Goal: Entertainment & Leisure: Consume media (video, audio)

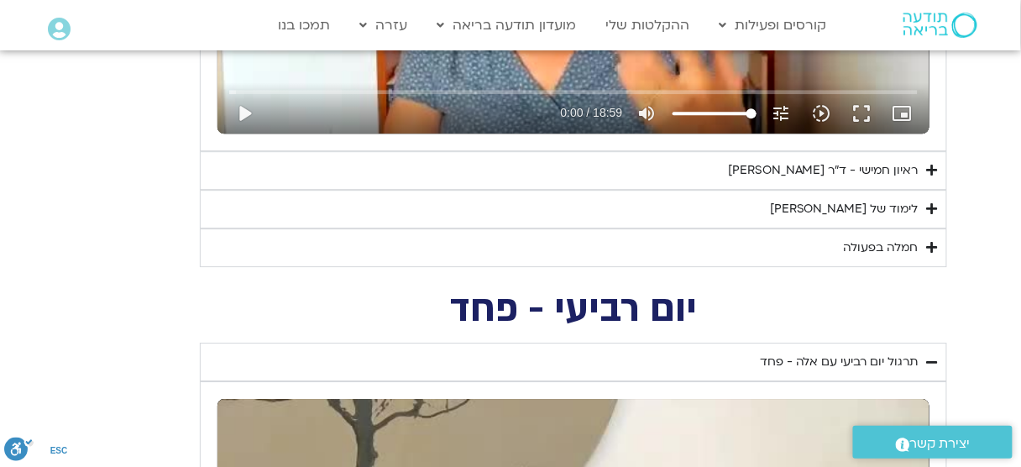
scroll to position [1142, 0]
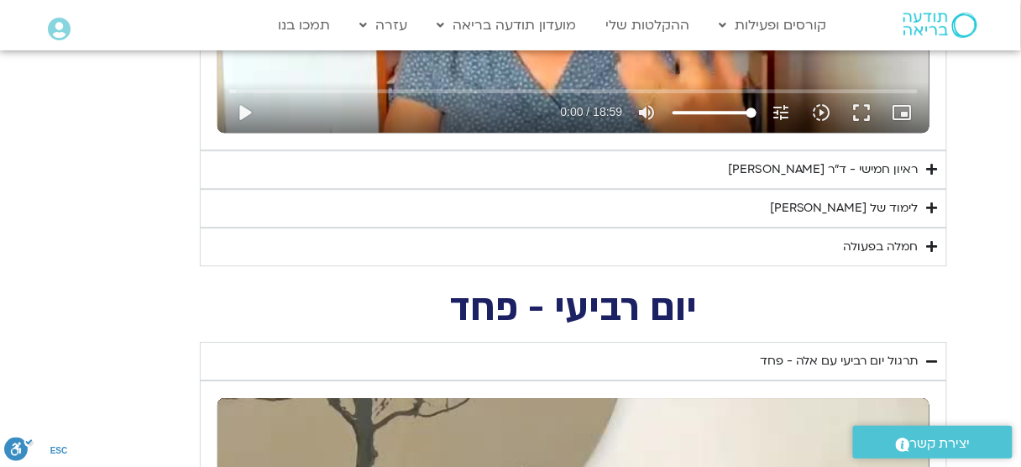
click at [900, 171] on div "ראיון חמישי - ד"ר [PERSON_NAME]" at bounding box center [823, 170] width 191 height 20
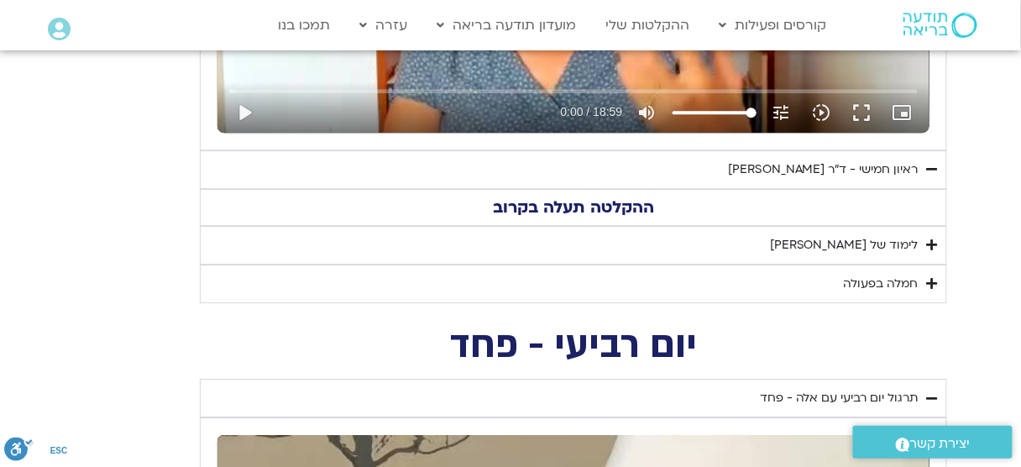
click at [900, 171] on div "ראיון חמישי - ד"ר [PERSON_NAME]" at bounding box center [823, 170] width 191 height 20
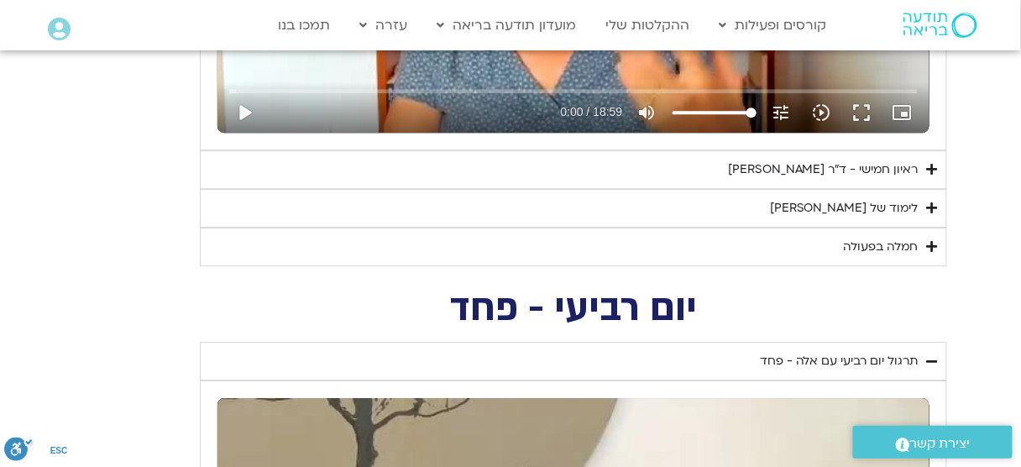
click at [894, 200] on div "לימוד של [PERSON_NAME]" at bounding box center [844, 208] width 149 height 20
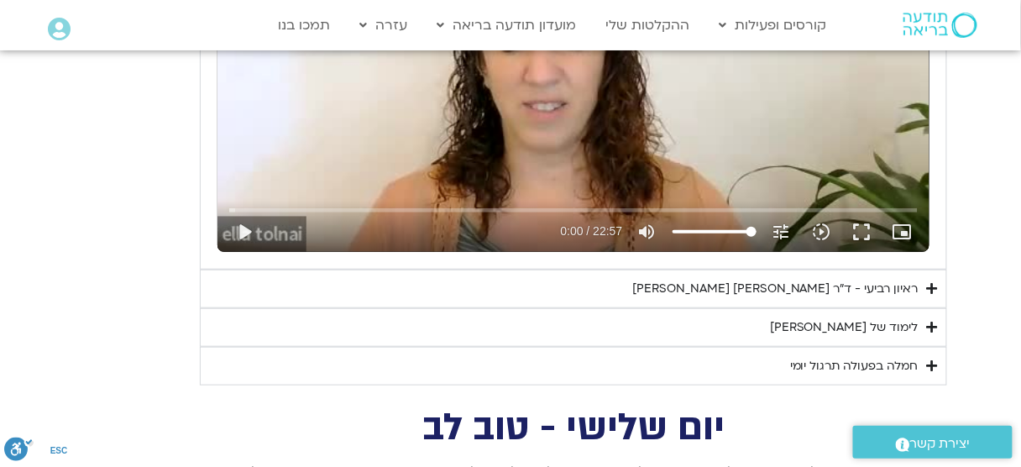
scroll to position [3427, 0]
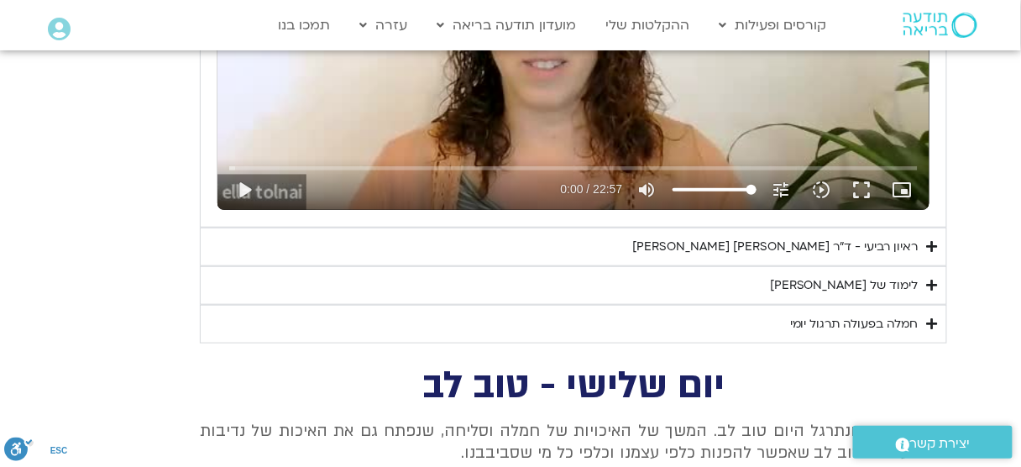
click at [900, 276] on div "לימוד של [PERSON_NAME]" at bounding box center [844, 286] width 149 height 20
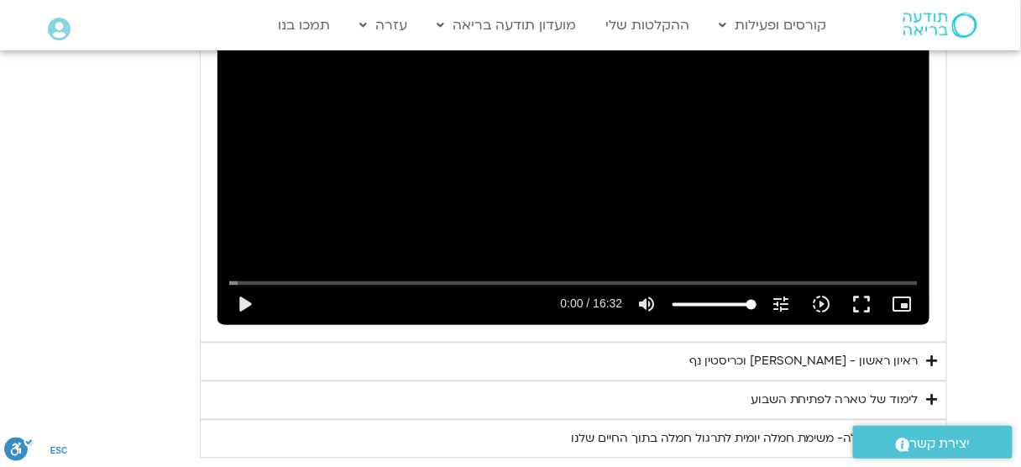
scroll to position [6854, 0]
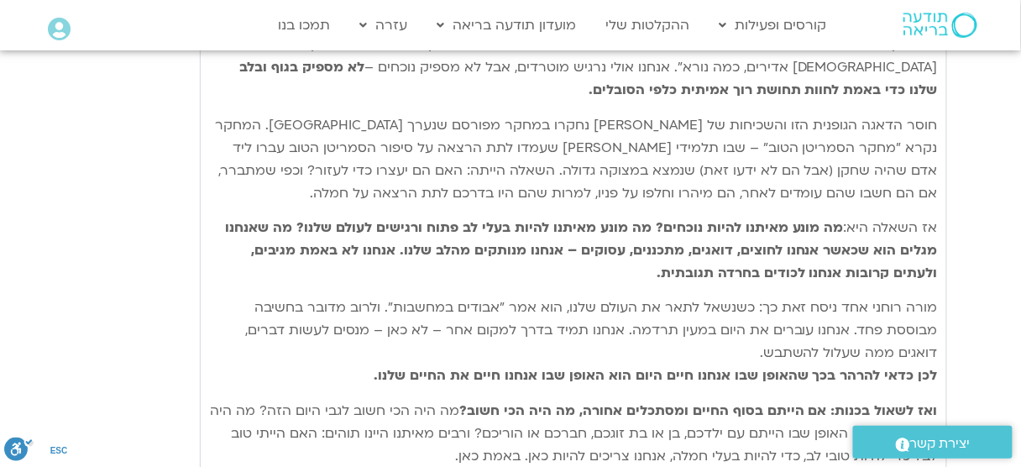
scroll to position [7459, 0]
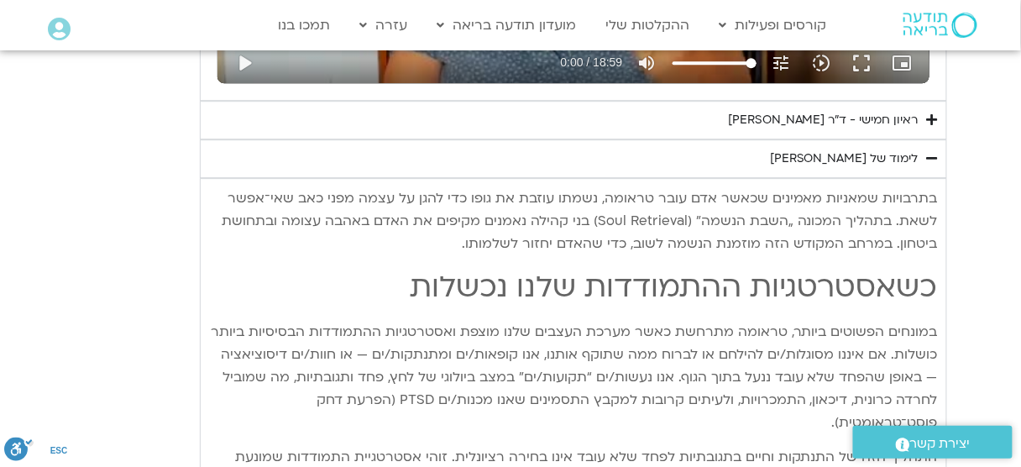
scroll to position [1148, 0]
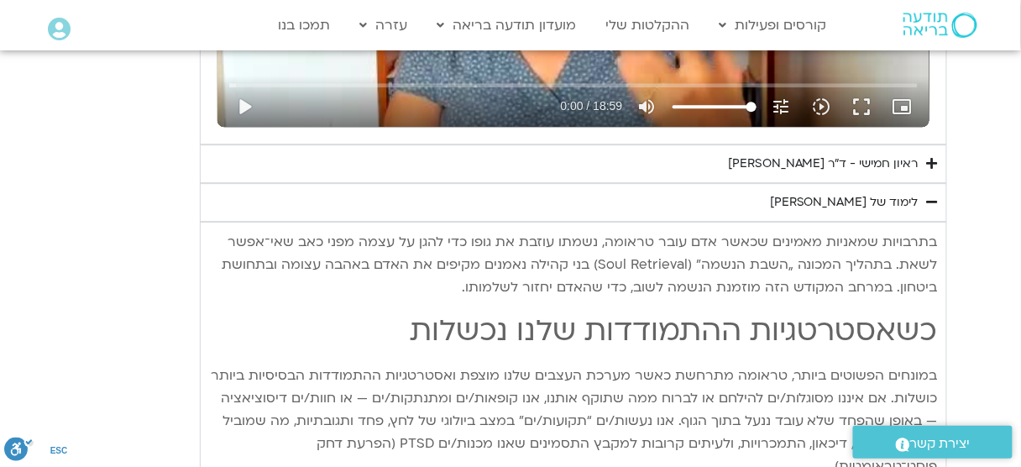
click at [880, 204] on div "לימוד של [PERSON_NAME]" at bounding box center [844, 202] width 149 height 20
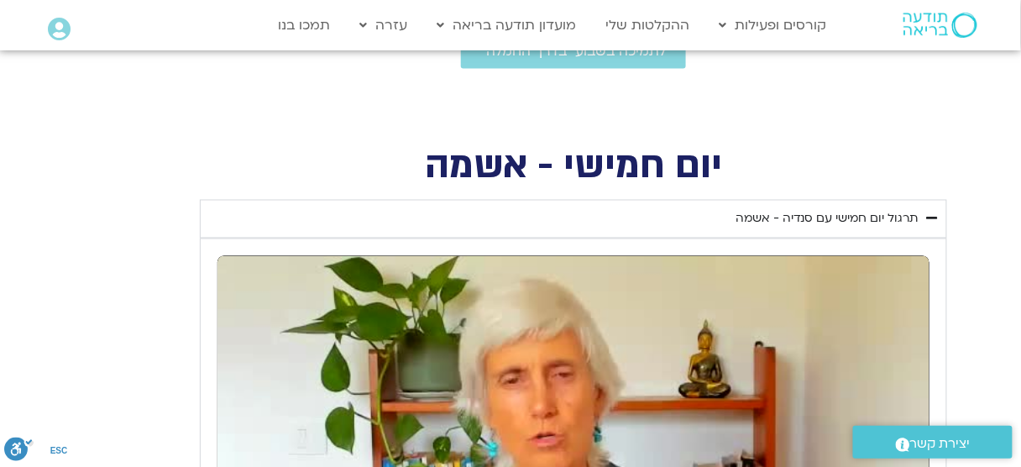
scroll to position [476, 0]
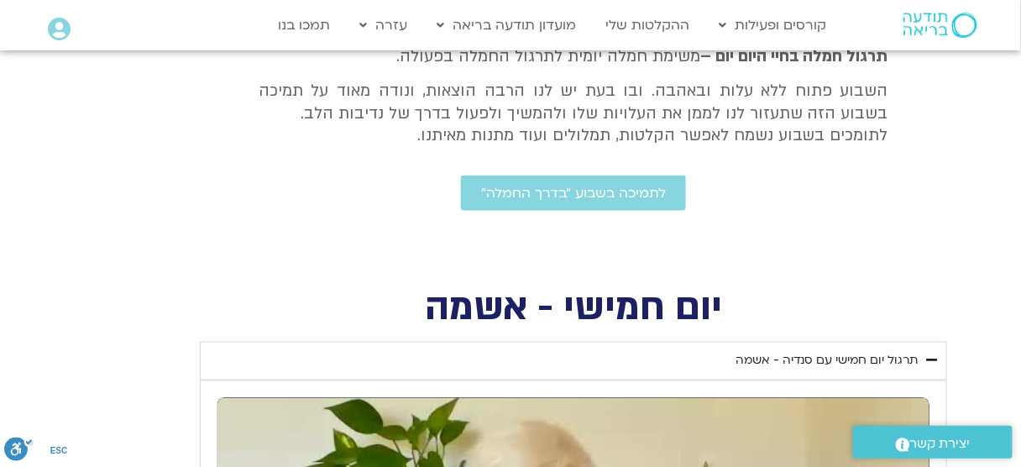
click at [884, 358] on div "תרגול יום חמישי עם סנדיה - אשמה" at bounding box center [827, 361] width 183 height 20
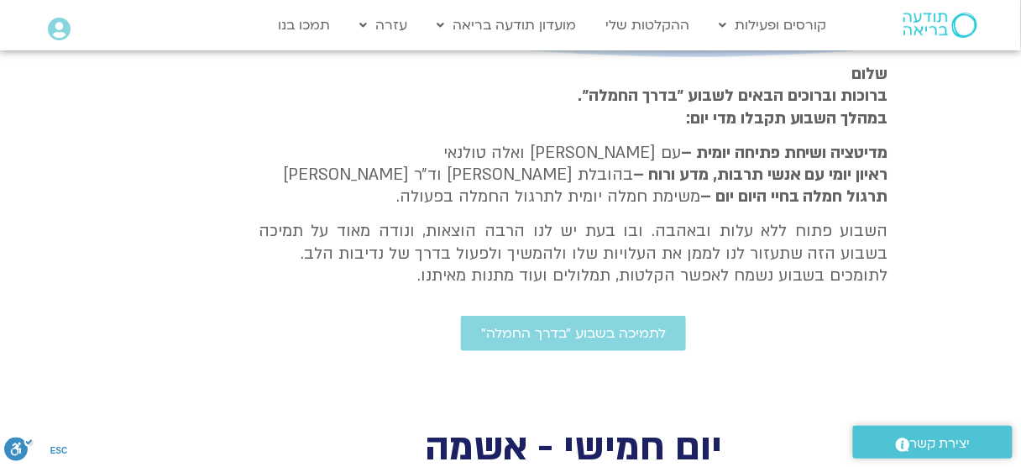
scroll to position [605, 0]
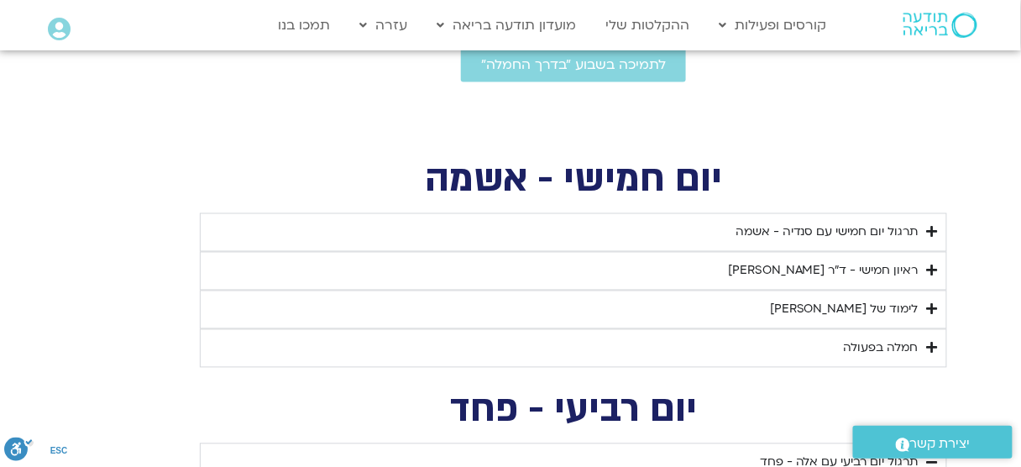
click at [900, 302] on div "לימוד של [PERSON_NAME]" at bounding box center [844, 310] width 149 height 20
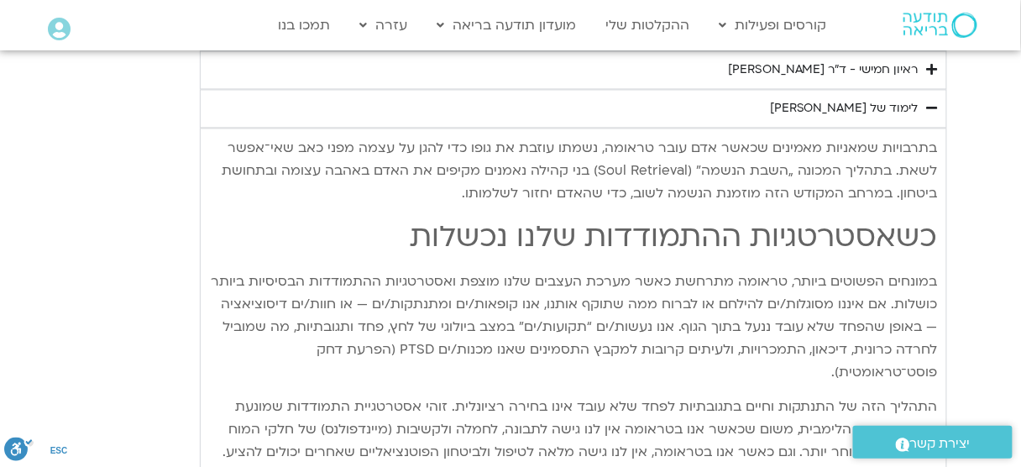
scroll to position [672, 0]
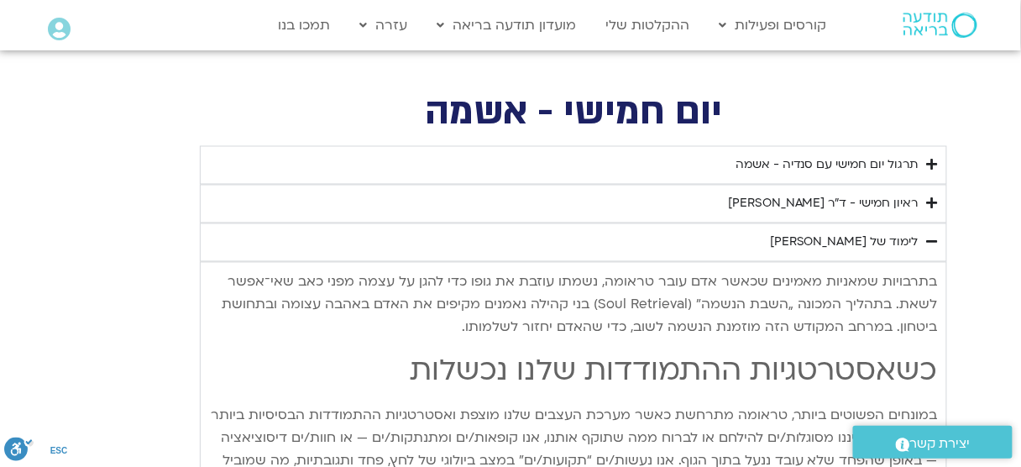
click at [905, 241] on div "לימוד של [PERSON_NAME]" at bounding box center [844, 243] width 149 height 20
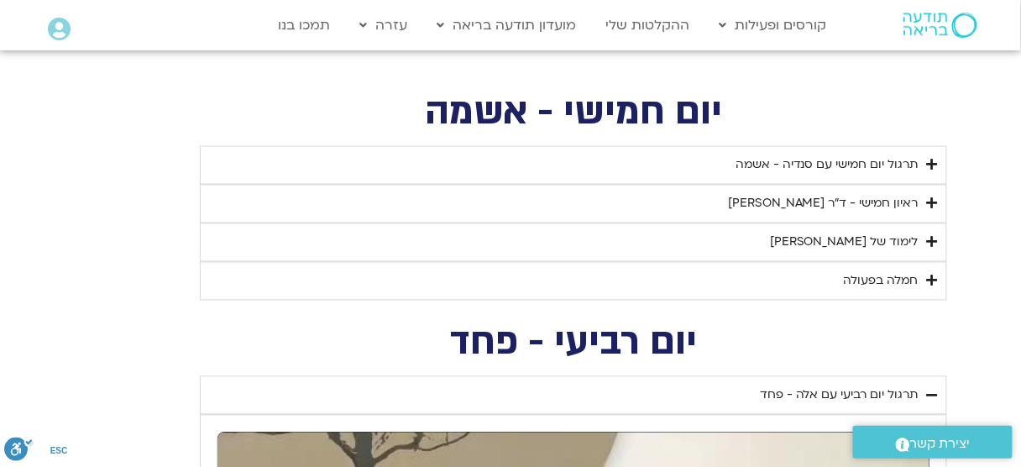
click at [903, 280] on div "חמלה בפעולה" at bounding box center [881, 281] width 75 height 20
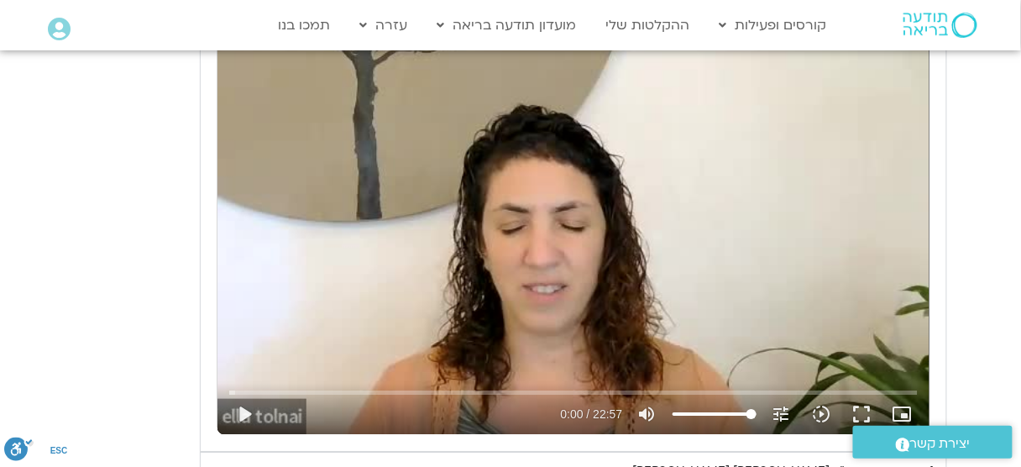
scroll to position [1344, 0]
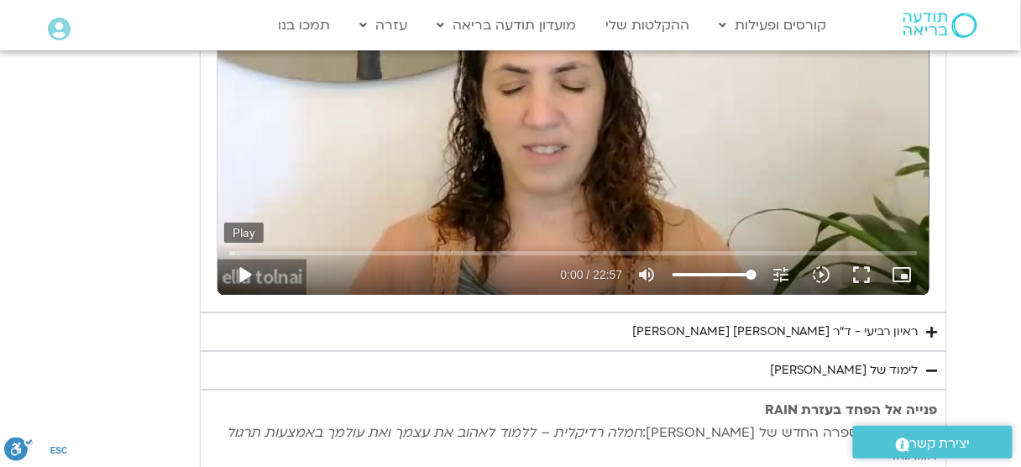
click at [244, 255] on button "play_arrow" at bounding box center [244, 275] width 40 height 40
click at [242, 255] on button "pause" at bounding box center [244, 275] width 40 height 40
type input "3.115348"
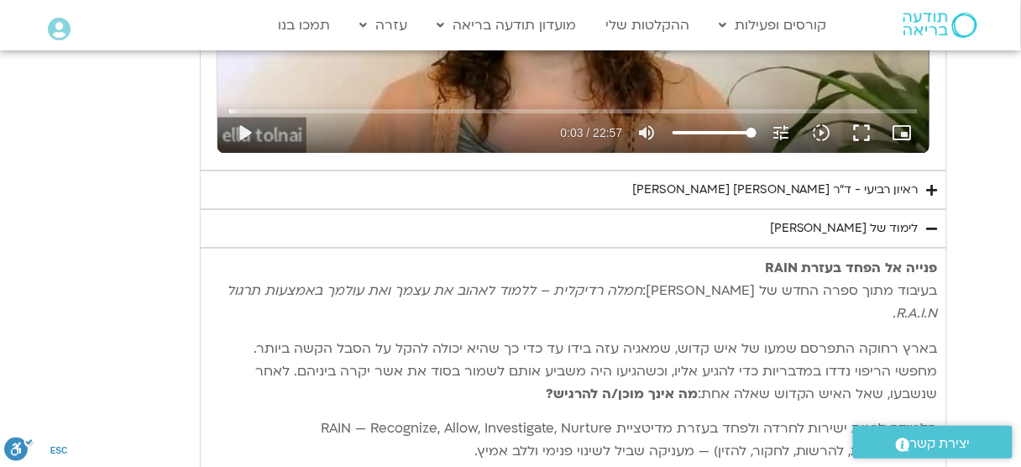
scroll to position [1478, 0]
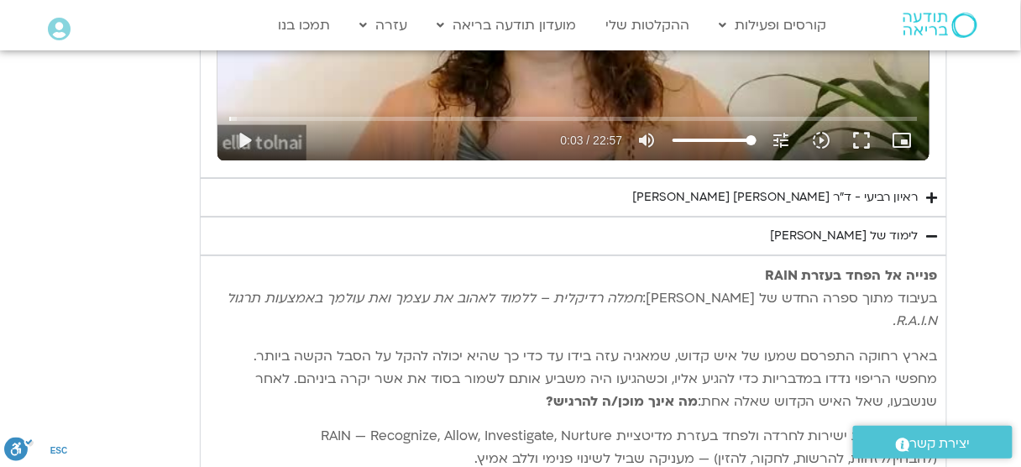
click at [899, 187] on div "ראיון רביעי - ד"ר [PERSON_NAME] [PERSON_NAME]" at bounding box center [776, 197] width 286 height 20
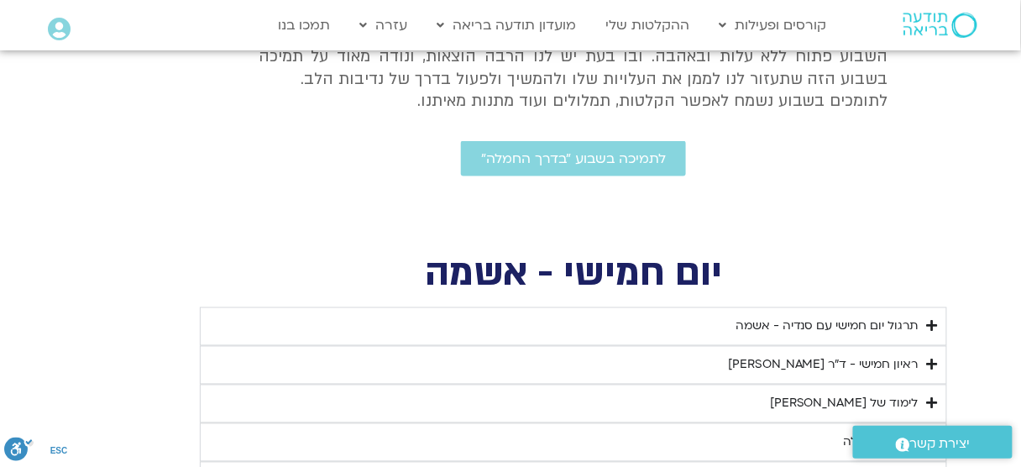
scroll to position [672, 0]
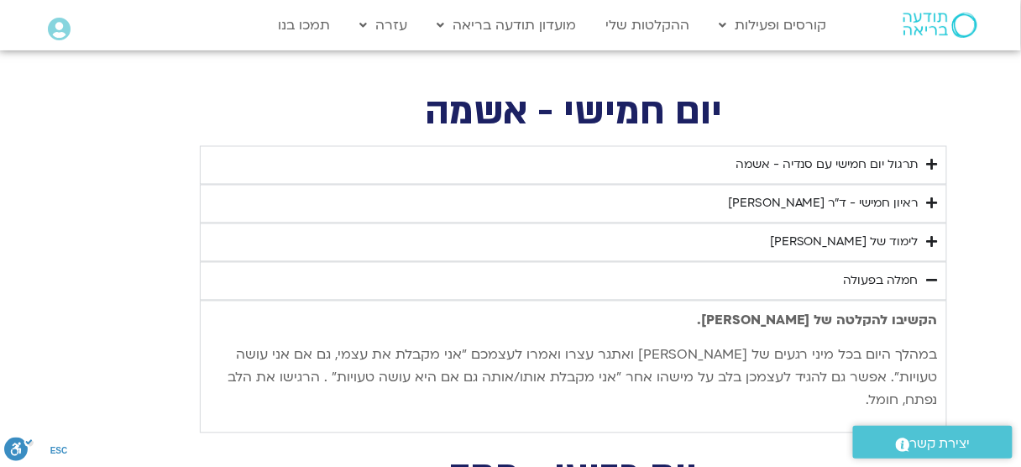
click at [908, 278] on div "חמלה בפעולה" at bounding box center [881, 281] width 75 height 20
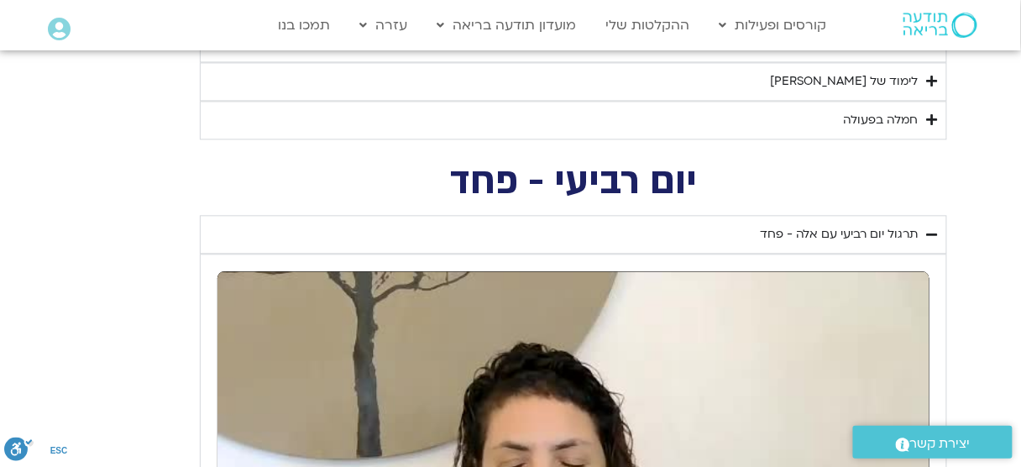
scroll to position [874, 0]
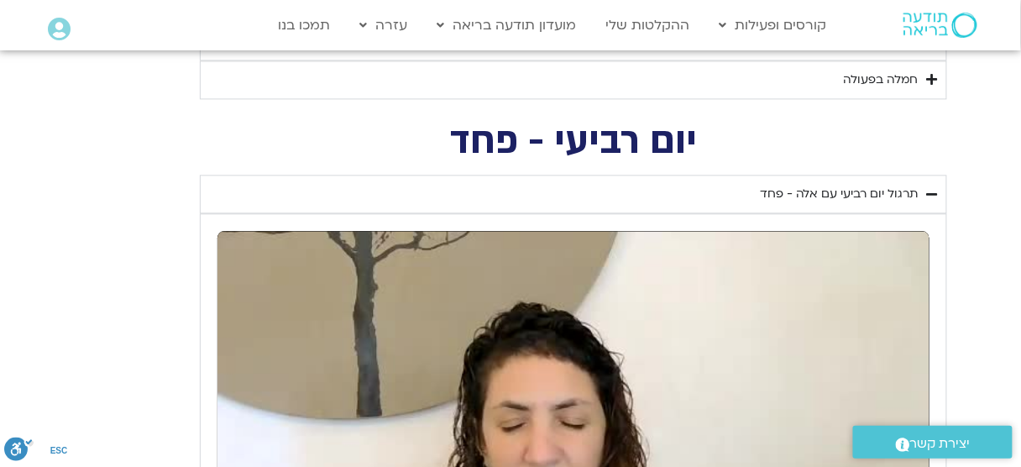
click at [879, 192] on div "תרגול יום רביעי עם אלה - פחד" at bounding box center [839, 194] width 159 height 20
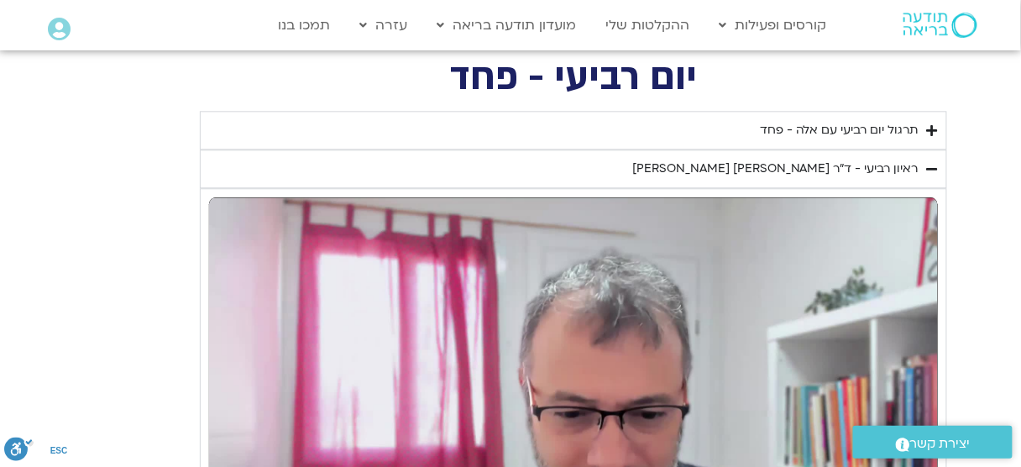
scroll to position [941, 0]
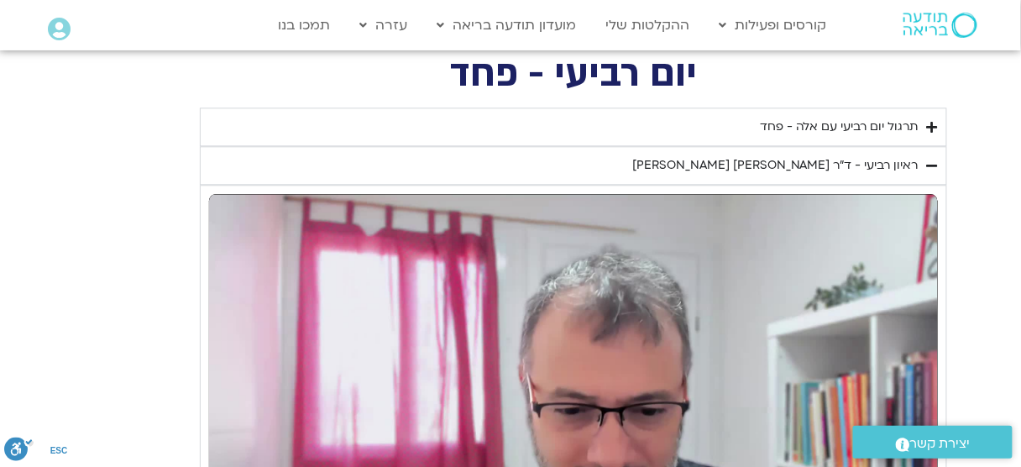
click at [872, 165] on div "ראיון רביעי - ד"ר [PERSON_NAME] [PERSON_NAME]" at bounding box center [776, 165] width 286 height 20
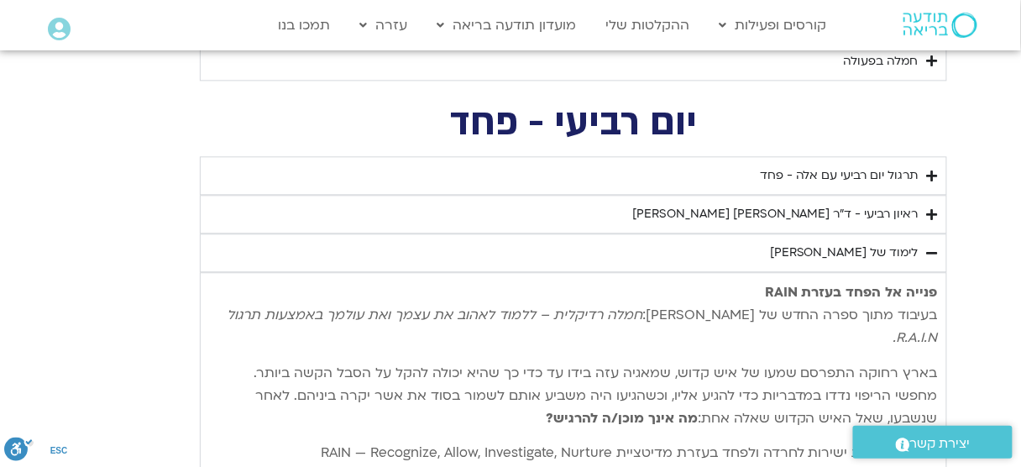
scroll to position [874, 0]
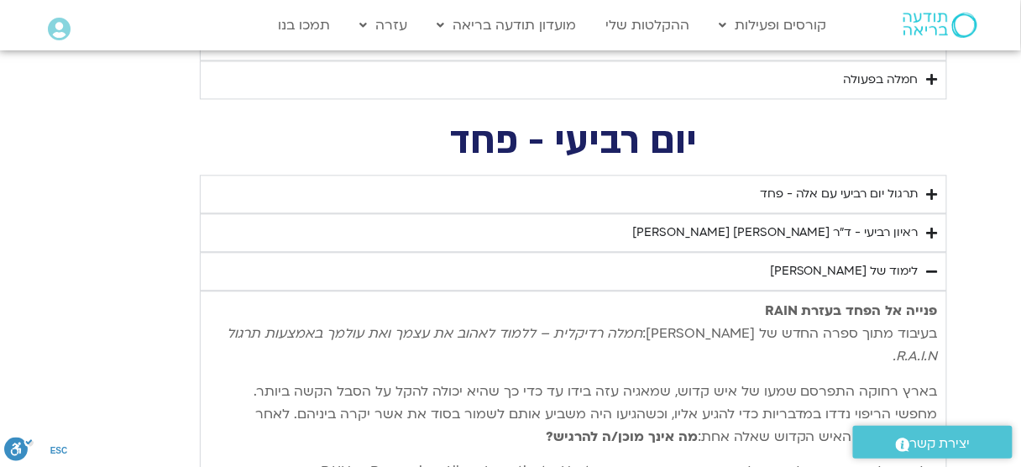
click at [878, 264] on div "לימוד של [PERSON_NAME]" at bounding box center [844, 271] width 149 height 20
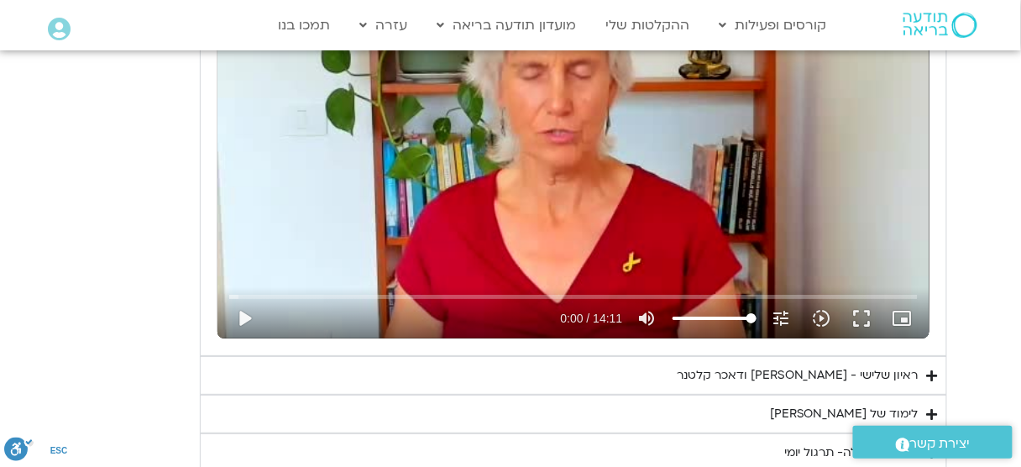
scroll to position [1613, 0]
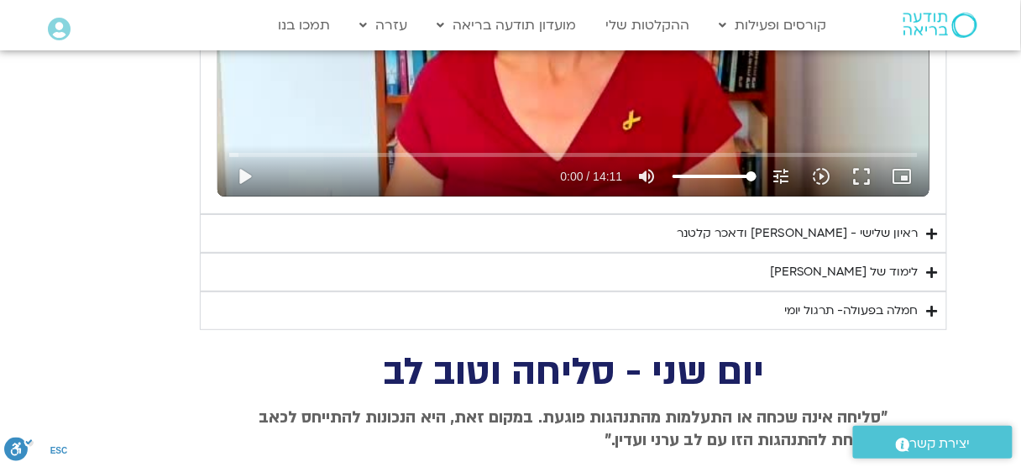
click at [878, 264] on div "לימוד של [PERSON_NAME]" at bounding box center [844, 272] width 149 height 20
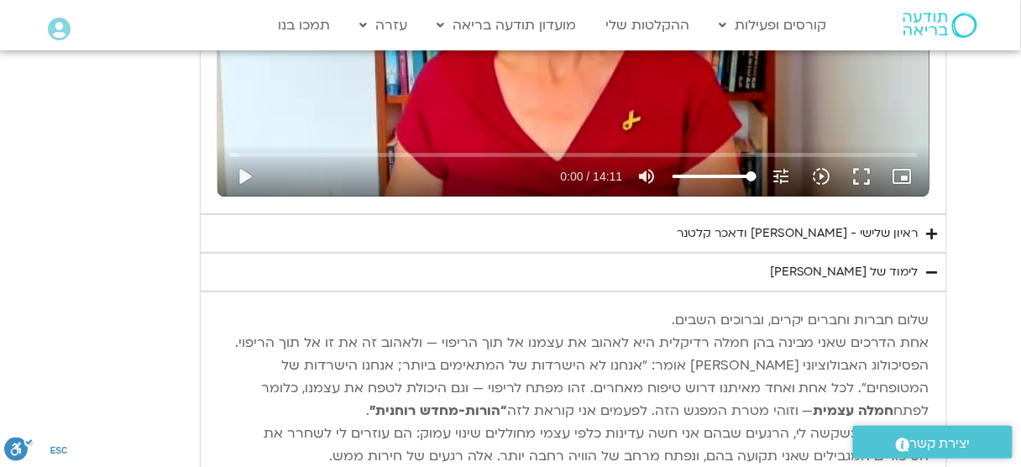
click at [887, 229] on div "ראיון שלישי - [PERSON_NAME] ודאכר קלטנר" at bounding box center [798, 233] width 242 height 20
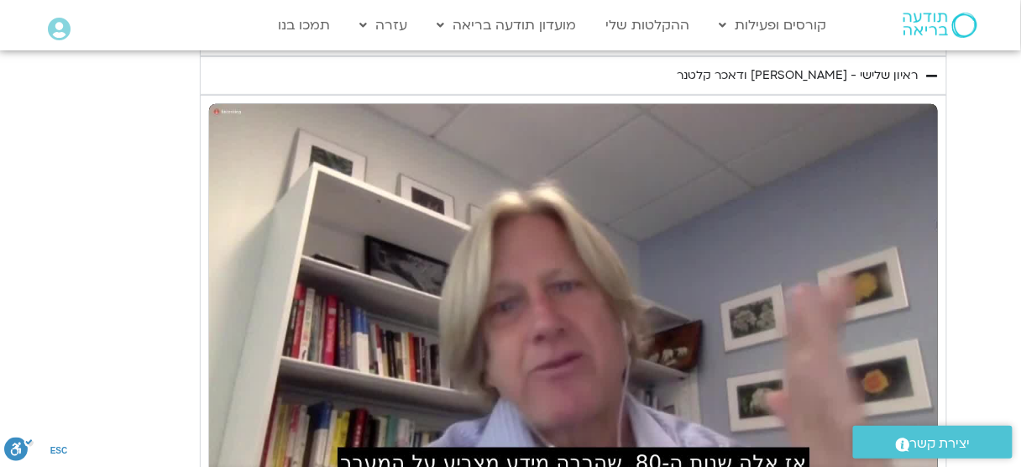
scroll to position [1747, 0]
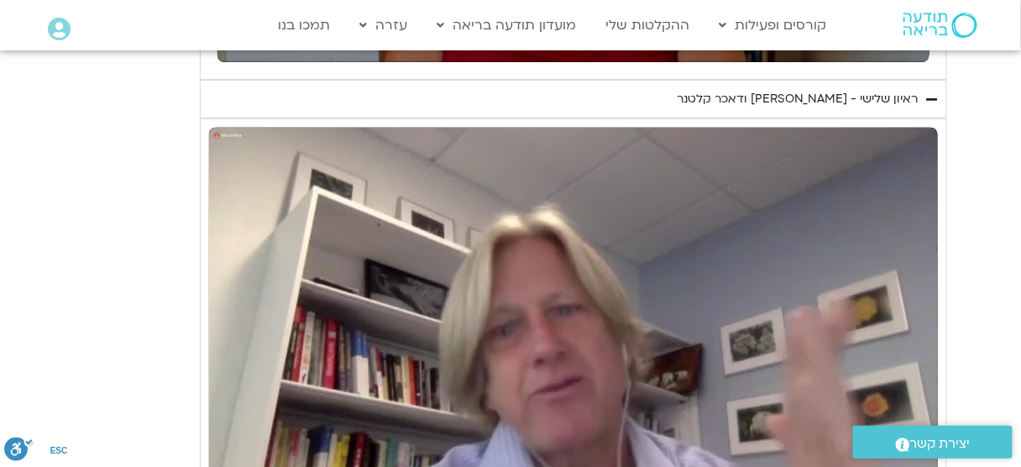
click at [874, 92] on div "ראיון שלישי - [PERSON_NAME] ודאכר קלטנר" at bounding box center [798, 99] width 242 height 20
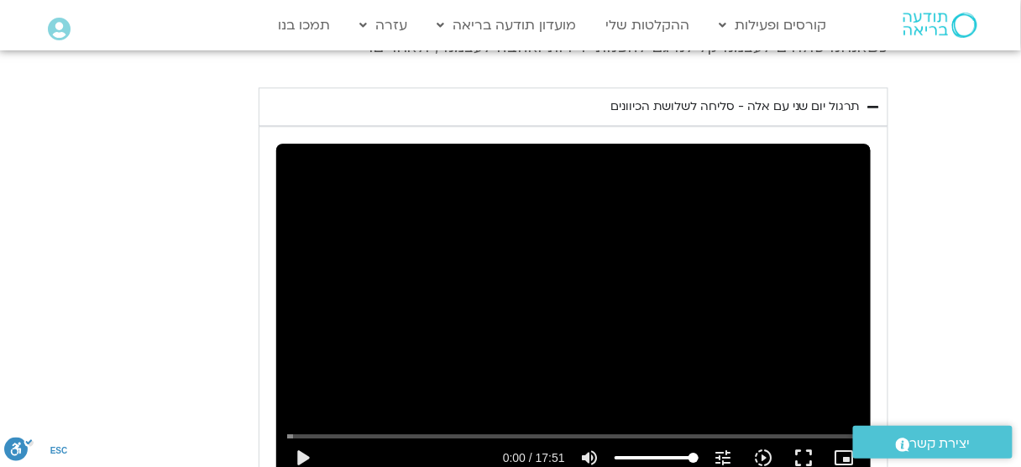
scroll to position [2890, 0]
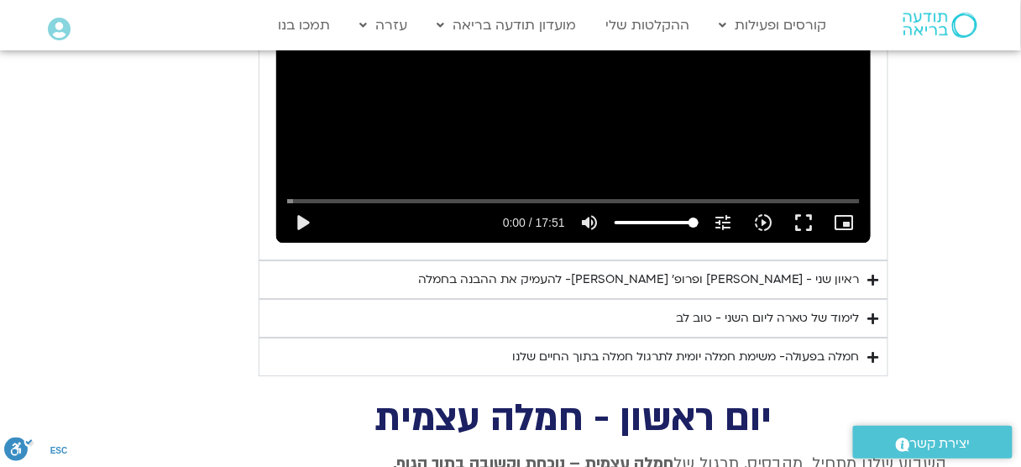
click at [853, 270] on div "ראיון שני - [PERSON_NAME] ופרופ׳ [PERSON_NAME]- להעמיק את ההבנה בחמלה" at bounding box center [639, 280] width 442 height 20
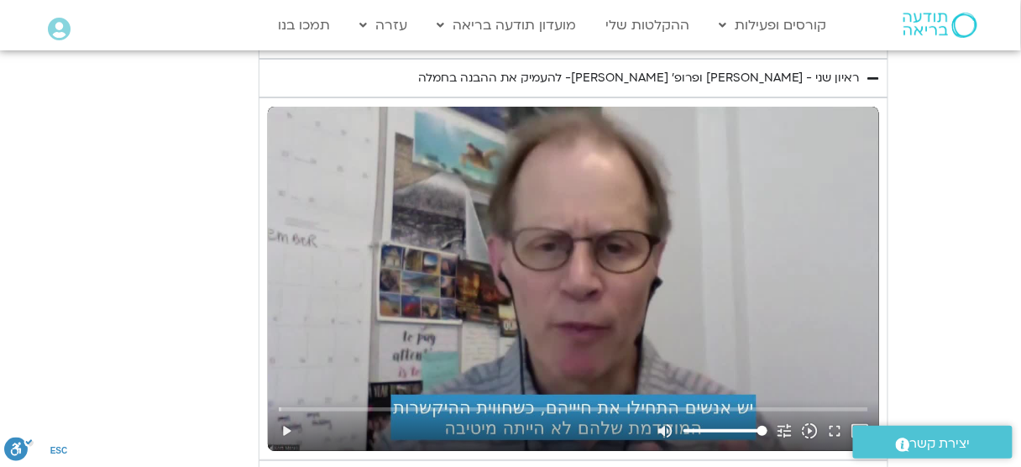
scroll to position [3158, 0]
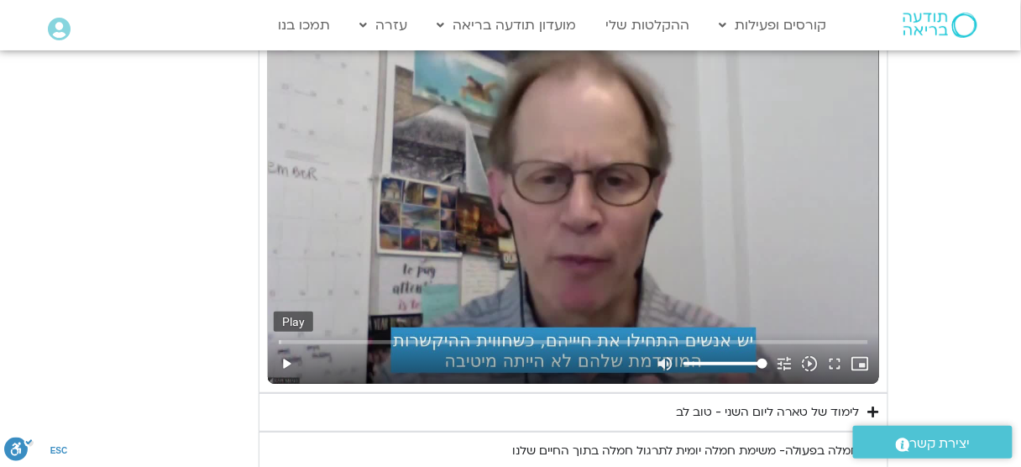
click at [290, 344] on button "play_arrow" at bounding box center [286, 364] width 25 height 40
type input "3.787771"
click at [839, 344] on button "fullscreen" at bounding box center [835, 364] width 25 height 40
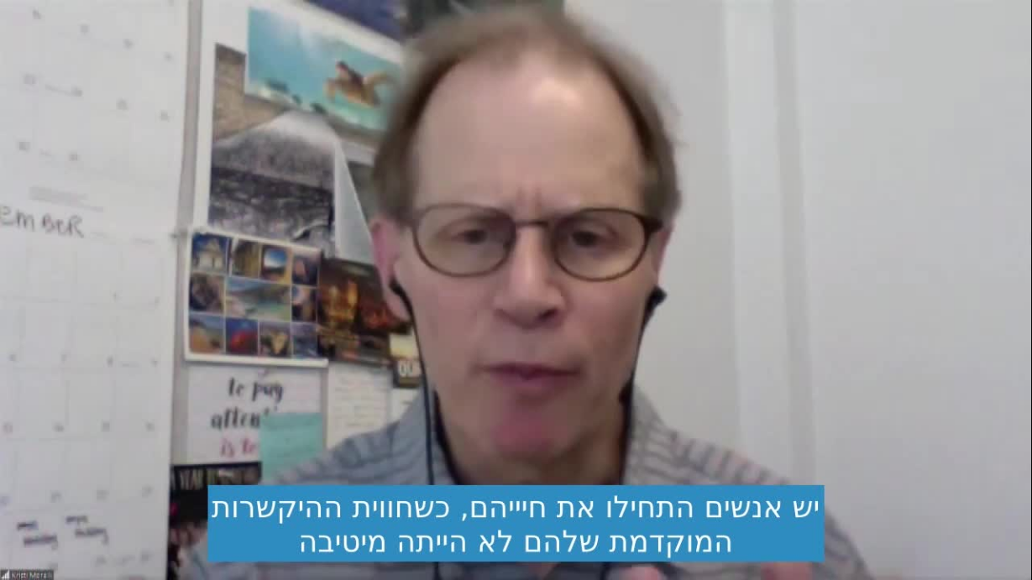
click at [695, 382] on div "Skip Ad 46:54 pause volume_up Mute tune Resolution Auto 720p slow_motion_video …" at bounding box center [516, 290] width 1032 height 580
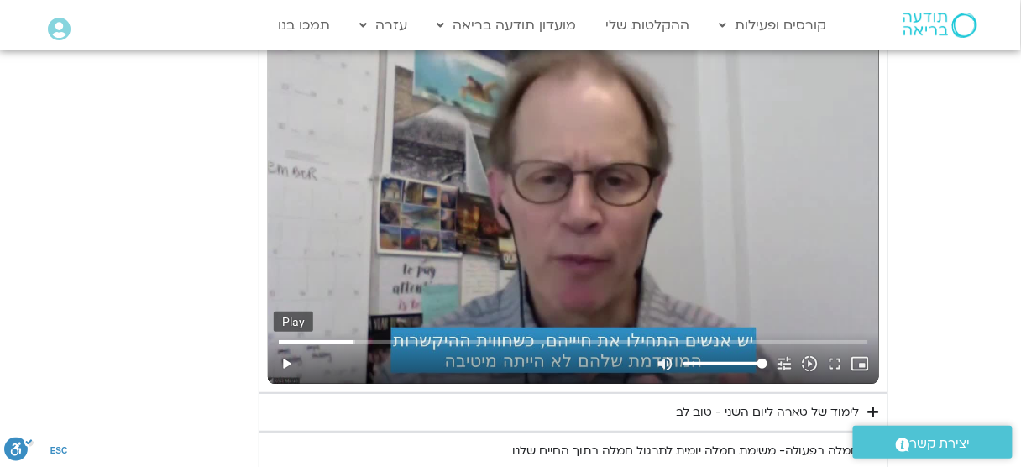
click at [286, 344] on button "play_arrow" at bounding box center [286, 364] width 25 height 40
click at [840, 344] on button "fullscreen" at bounding box center [835, 364] width 25 height 40
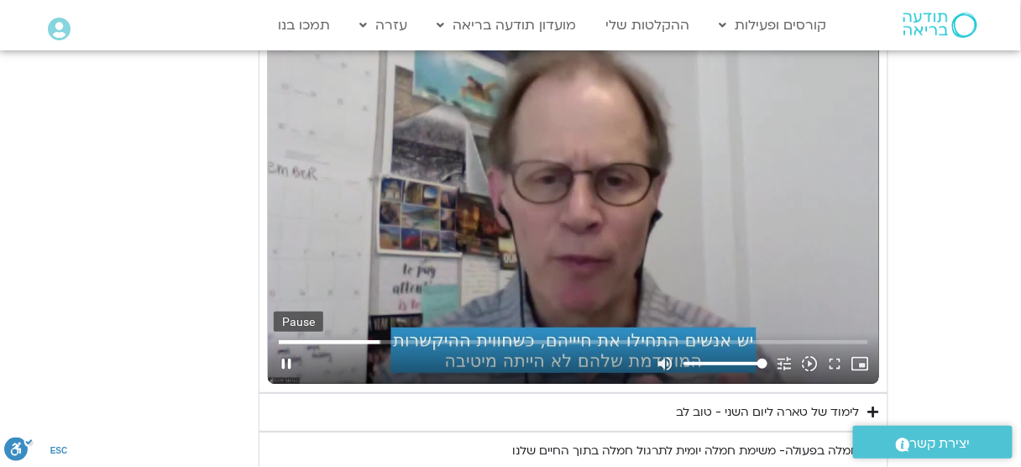
click at [290, 344] on button "pause" at bounding box center [286, 364] width 25 height 40
click at [288, 344] on button "play_arrow" at bounding box center [286, 364] width 25 height 40
click at [837, 344] on button "fullscreen" at bounding box center [835, 364] width 25 height 40
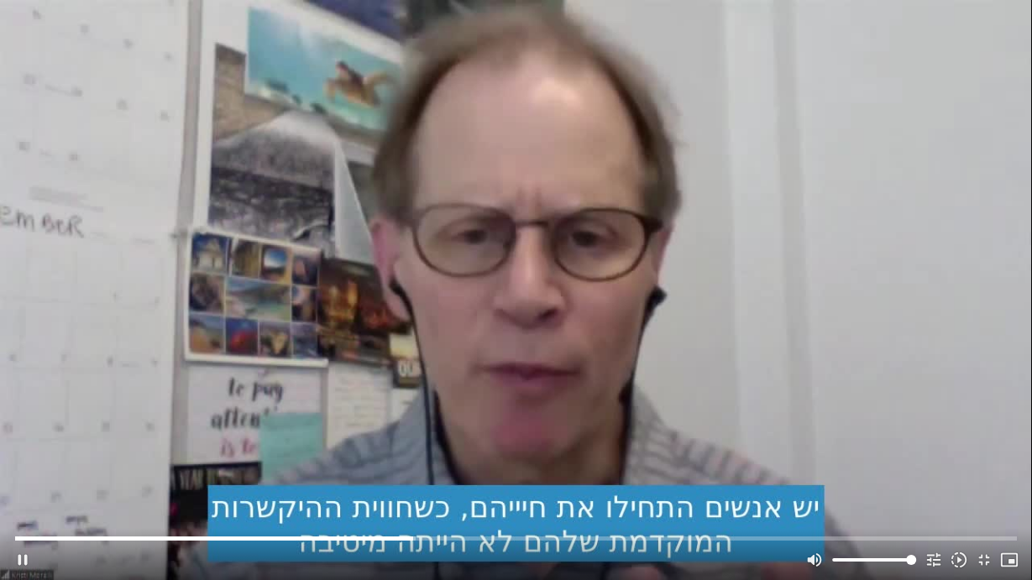
click at [247, 394] on div "Skip Ad 41:42 pause volume_up Mute tune Resolution Auto 720p slow_motion_video …" at bounding box center [516, 290] width 1032 height 580
drag, startPoint x: 415, startPoint y: 537, endPoint x: 396, endPoint y: 538, distance: 19.3
click at [396, 538] on input "Seek" at bounding box center [515, 538] width 1001 height 10
click at [24, 553] on button "play_arrow" at bounding box center [22, 560] width 25 height 40
drag, startPoint x: 396, startPoint y: 538, endPoint x: 373, endPoint y: 541, distance: 22.8
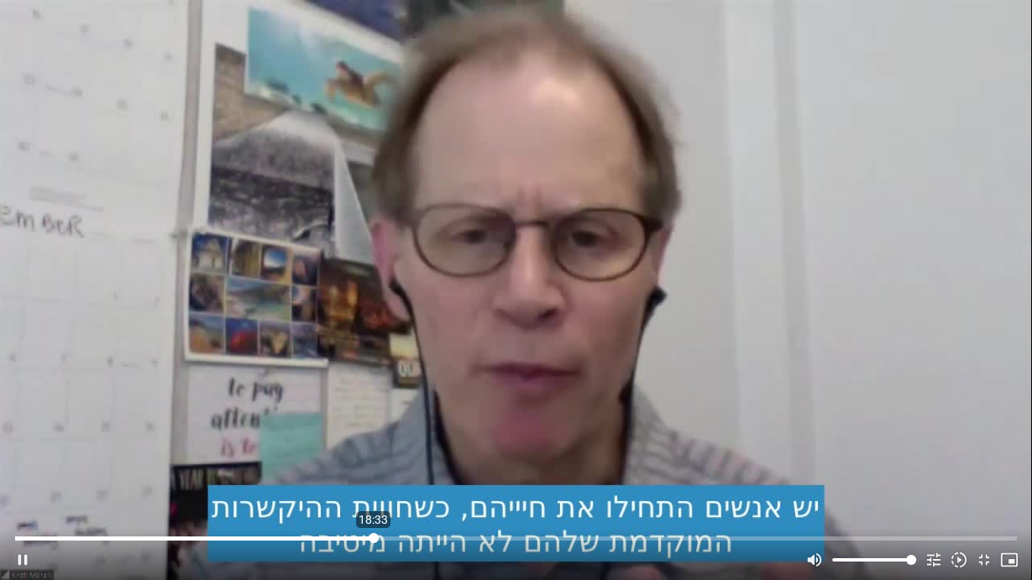
click at [373, 541] on input "Seek" at bounding box center [515, 538] width 1001 height 10
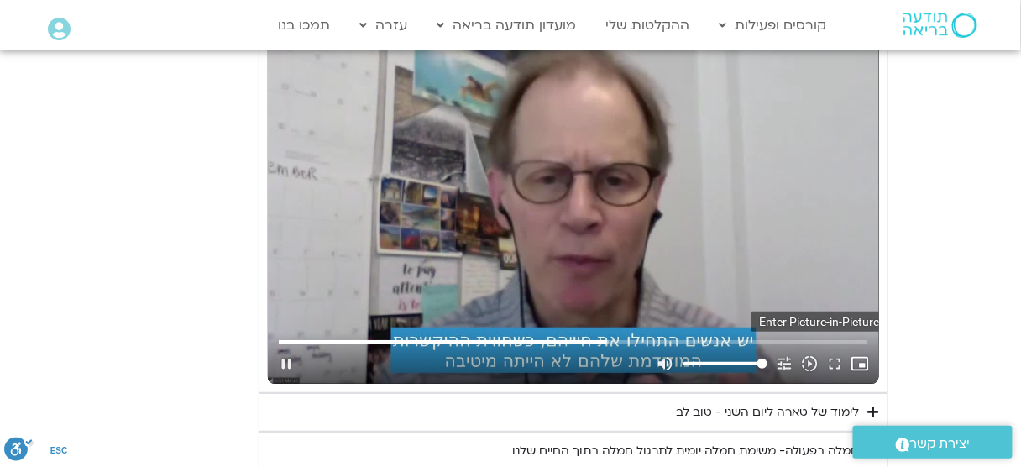
click at [858, 354] on icon "picture_in_picture_alt" at bounding box center [861, 363] width 18 height 18
type input "1740.810064"
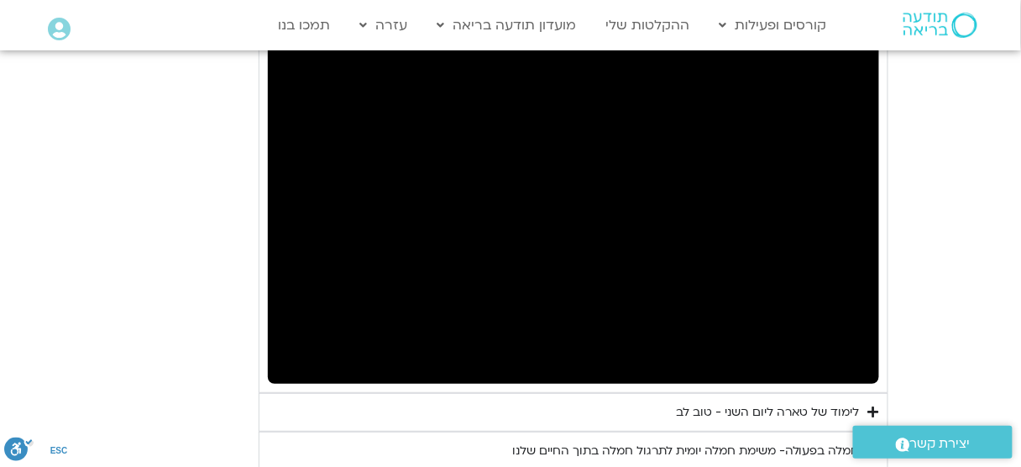
click at [428, 185] on div "Accordion. Open links with Enter or Space, close with Escape, and navigate with…" at bounding box center [574, 211] width 612 height 344
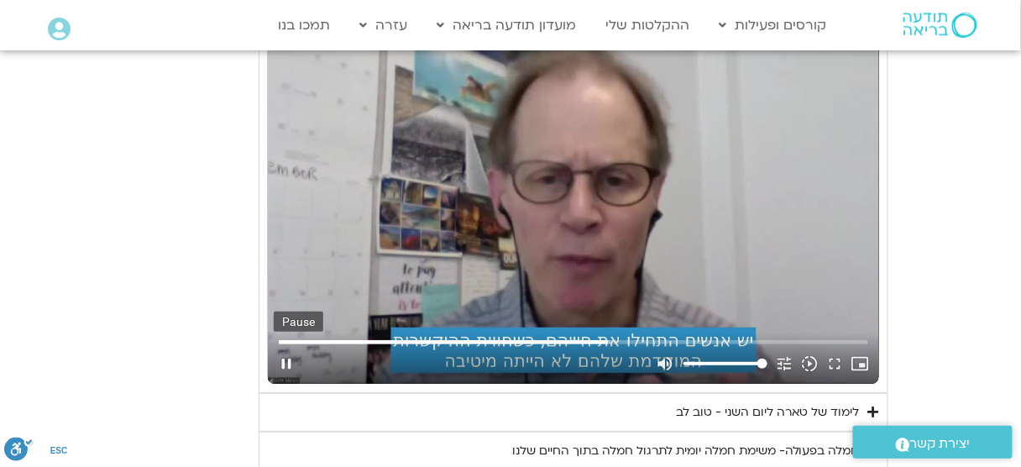
click at [287, 344] on button "pause" at bounding box center [286, 364] width 25 height 40
type input "1750.710893"
